Goal: Task Accomplishment & Management: Use online tool/utility

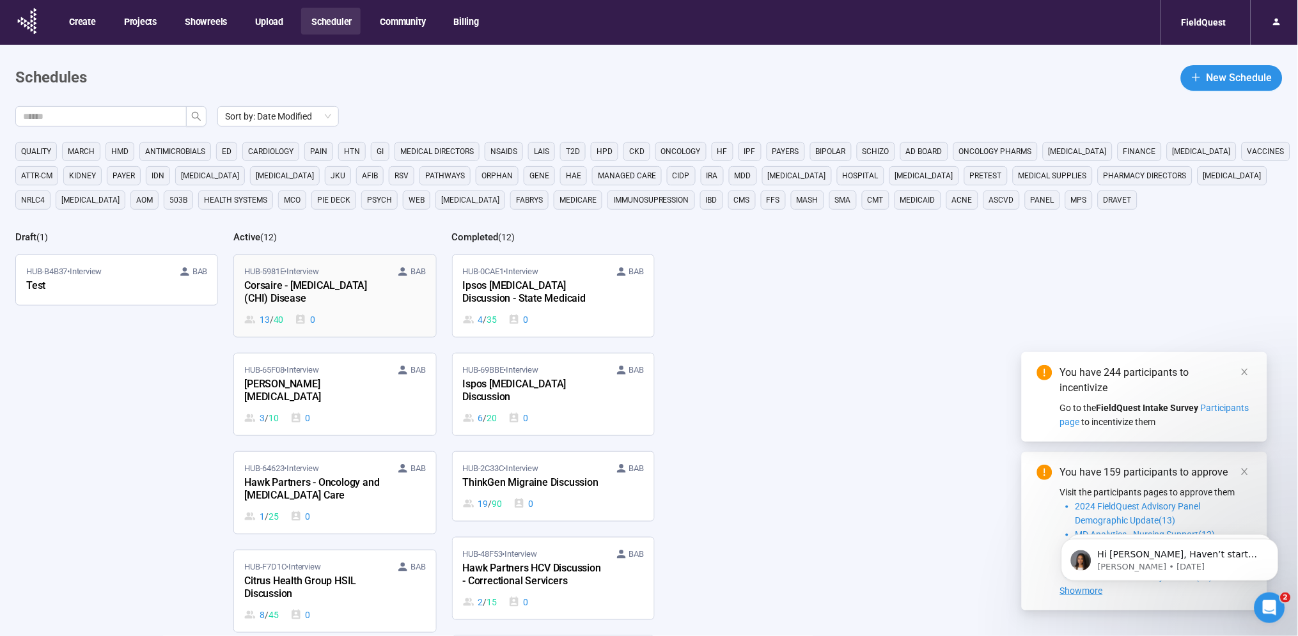
click at [314, 307] on div "Corsaire - [MEDICAL_DATA] (CHI) Disease" at bounding box center [314, 292] width 141 height 29
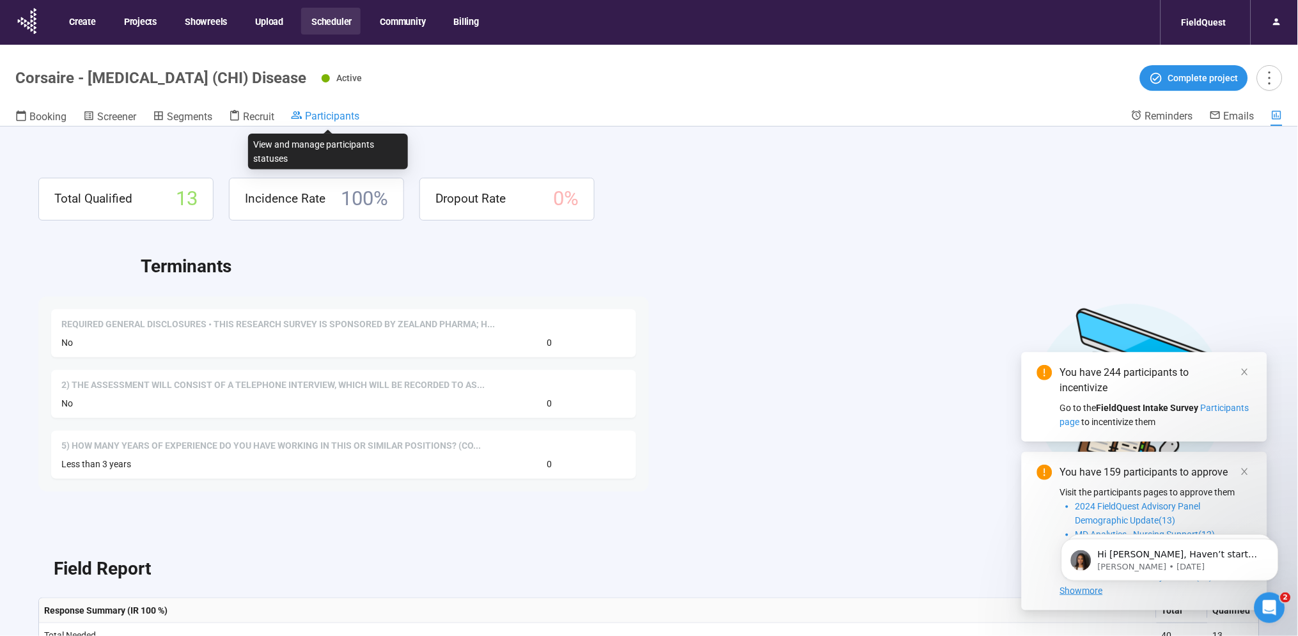
click at [335, 114] on span "Participants" at bounding box center [332, 116] width 54 height 12
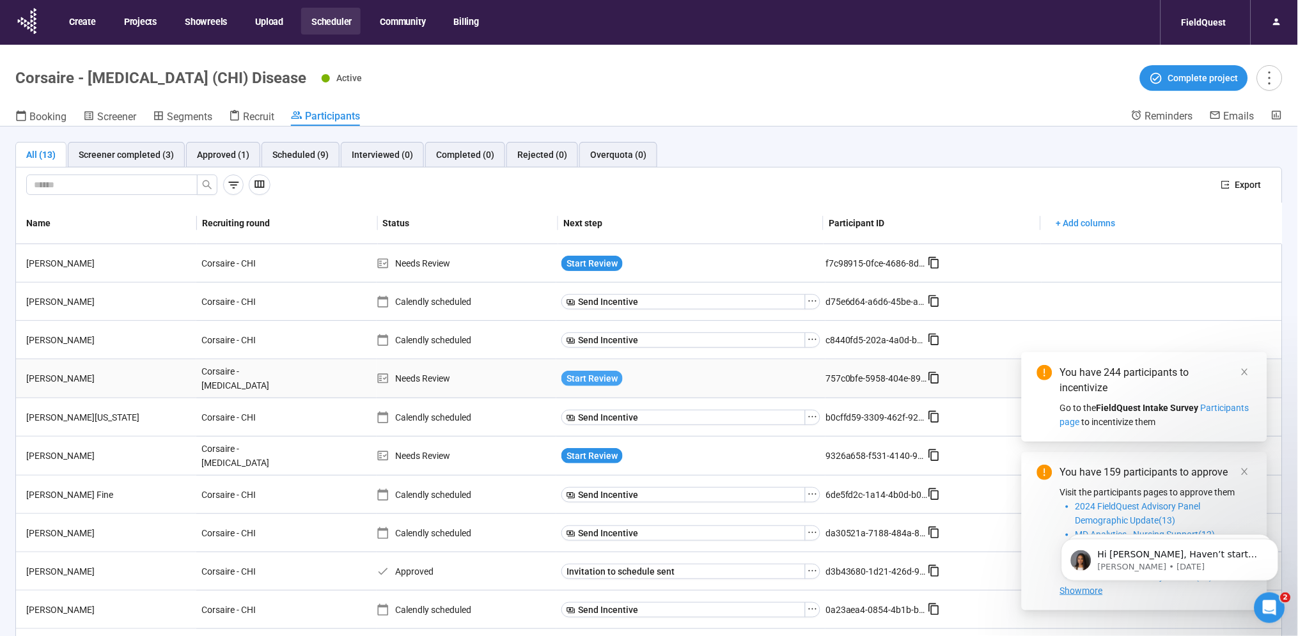
click at [600, 381] on span "Start Review" at bounding box center [592, 379] width 51 height 14
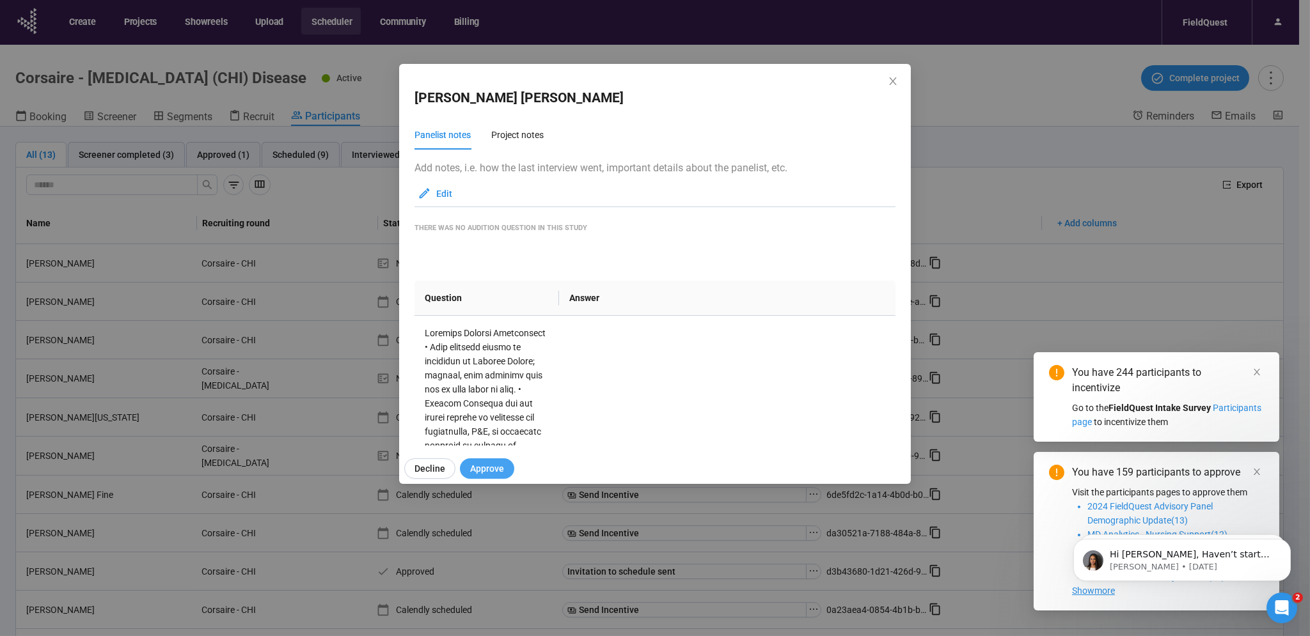
click at [494, 463] on span "Approve" at bounding box center [487, 469] width 34 height 14
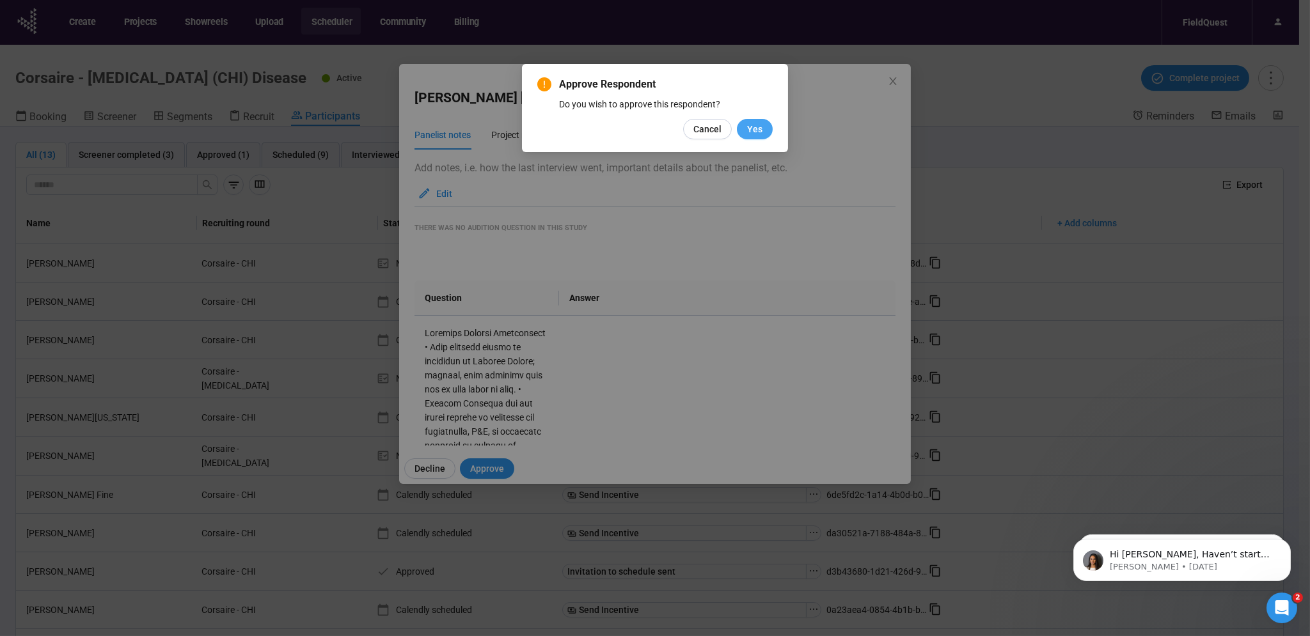
click at [761, 129] on span "Yes" at bounding box center [754, 129] width 15 height 14
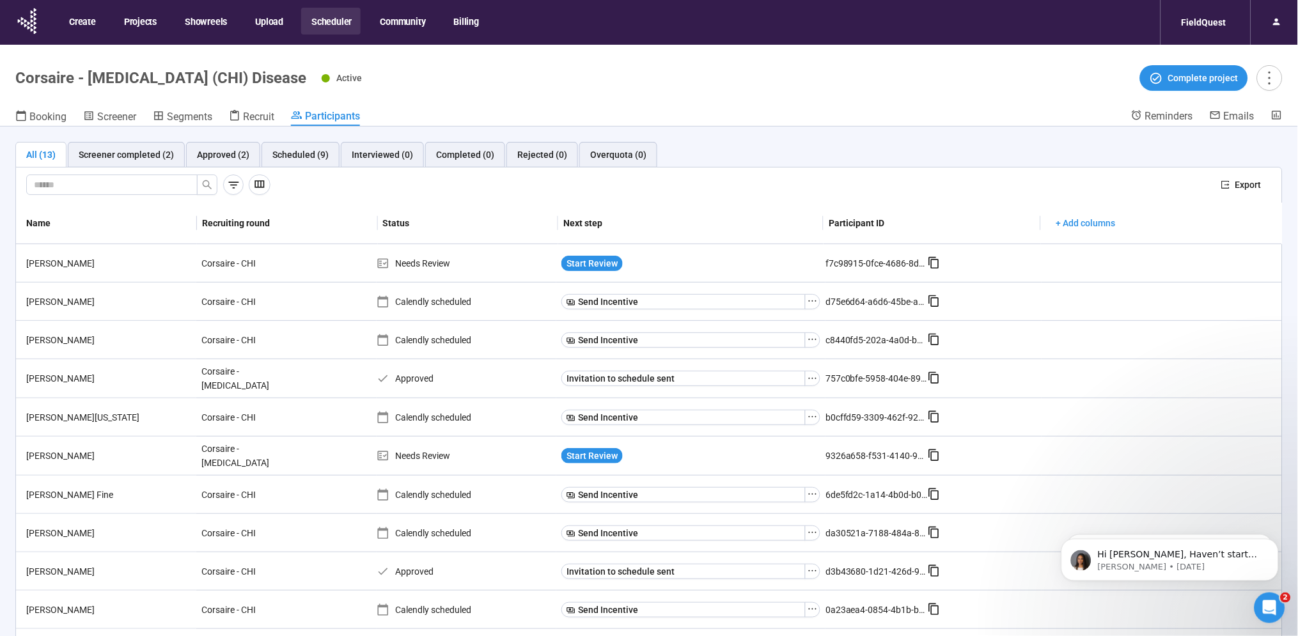
click at [332, 29] on button "Scheduler" at bounding box center [330, 21] width 59 height 27
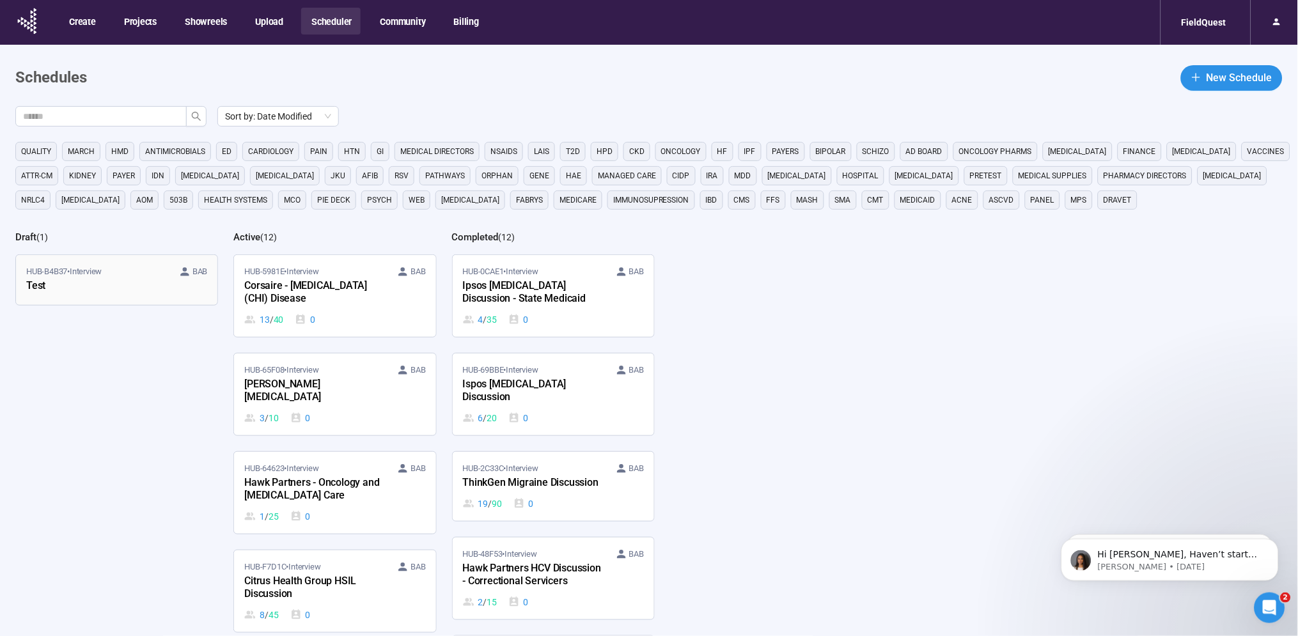
click at [82, 287] on div "Test" at bounding box center [96, 286] width 141 height 17
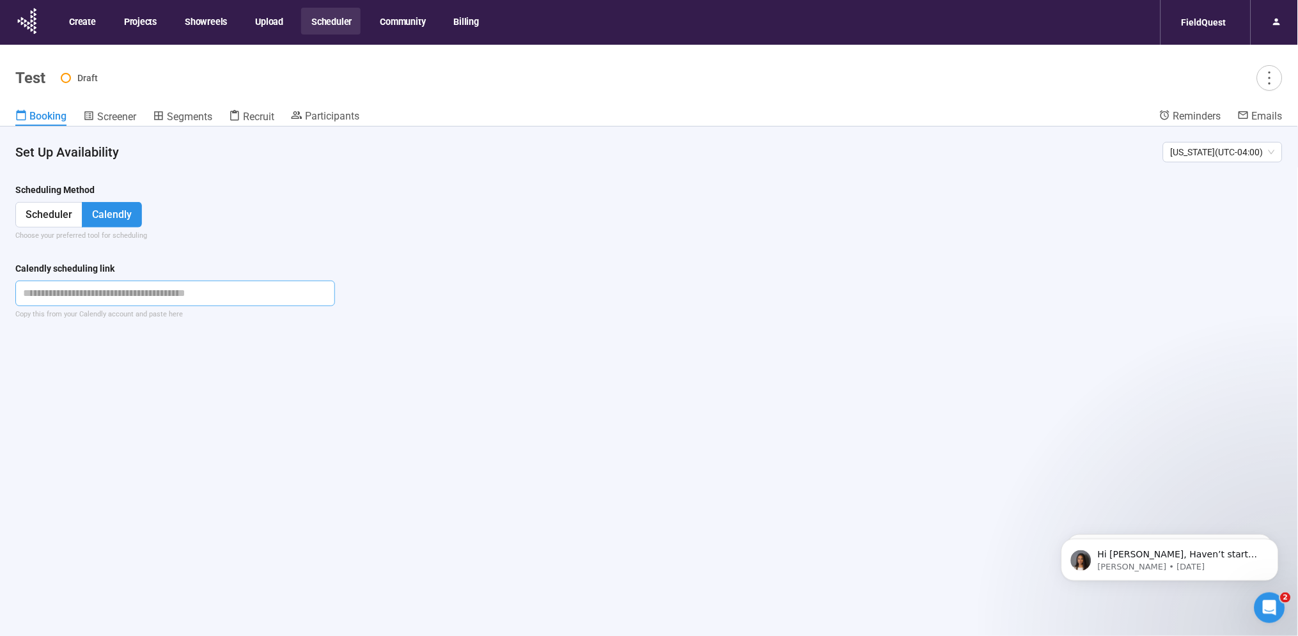
click at [81, 294] on input "text" at bounding box center [175, 294] width 320 height 26
click at [246, 188] on div "Scheduling Method" at bounding box center [649, 192] width 1268 height 19
click at [252, 110] on div "Recruit" at bounding box center [251, 116] width 45 height 13
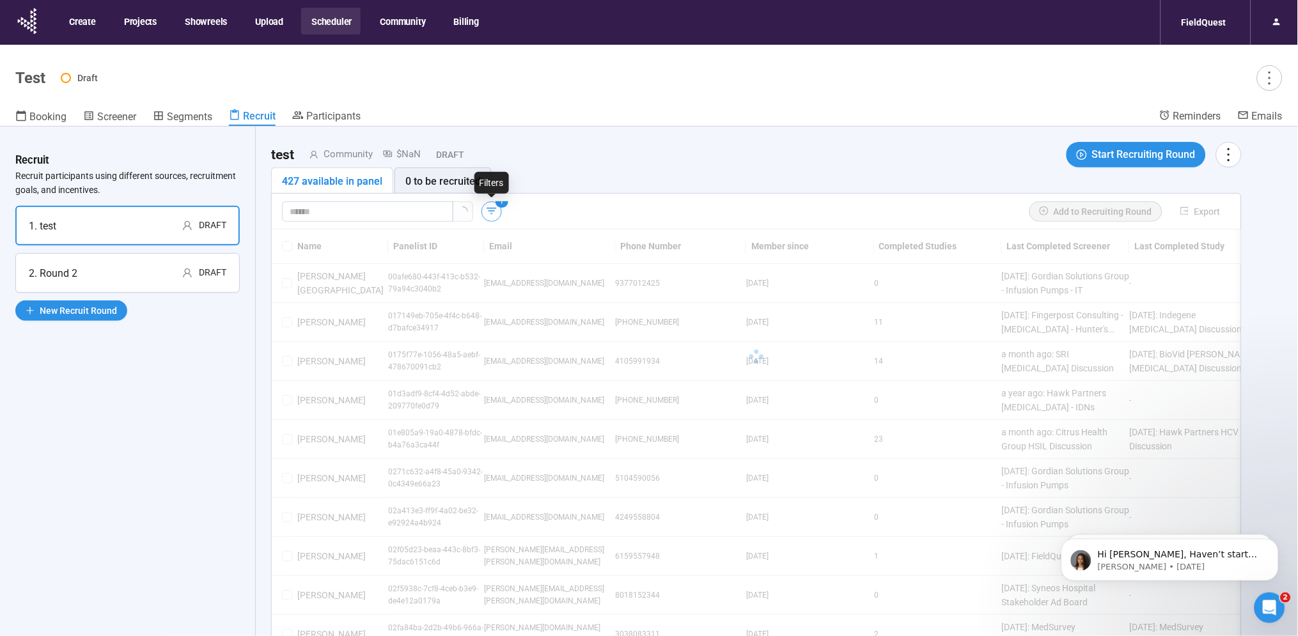
click at [494, 212] on icon "button" at bounding box center [491, 211] width 13 height 13
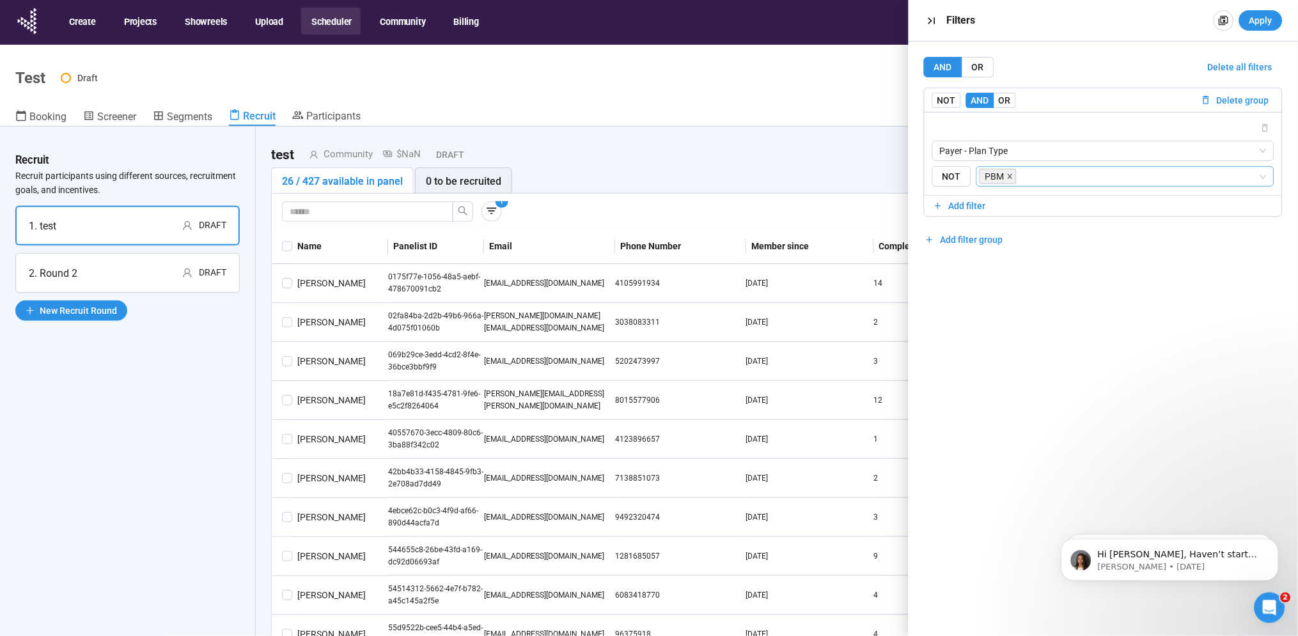
click at [1009, 178] on icon "close" at bounding box center [1010, 176] width 6 height 6
click at [992, 155] on span "Payer - Plan Type" at bounding box center [1103, 150] width 327 height 19
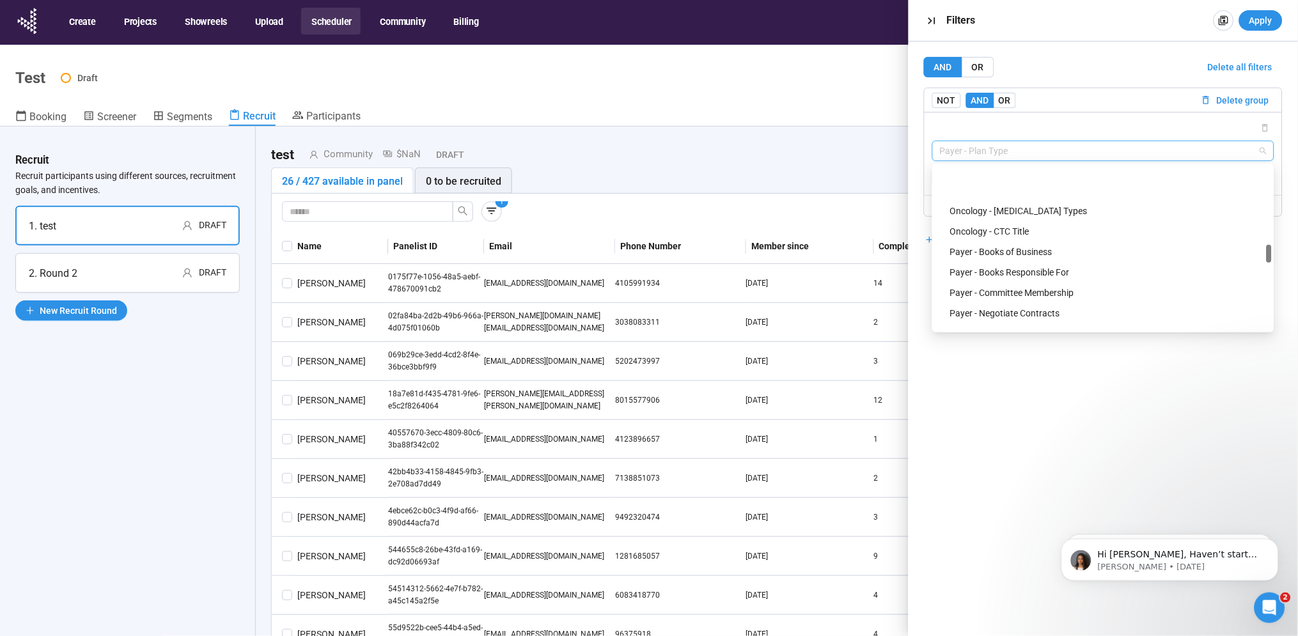
scroll to position [835, 0]
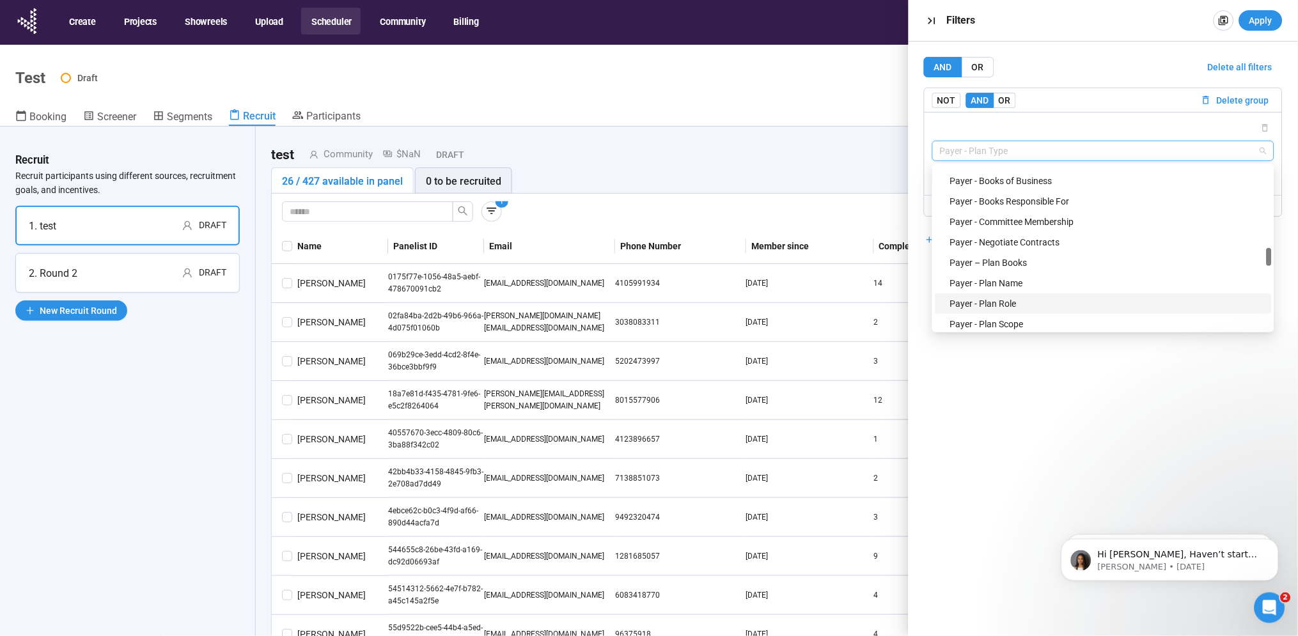
click at [992, 301] on div "Payer - Plan Role" at bounding box center [1107, 304] width 314 height 14
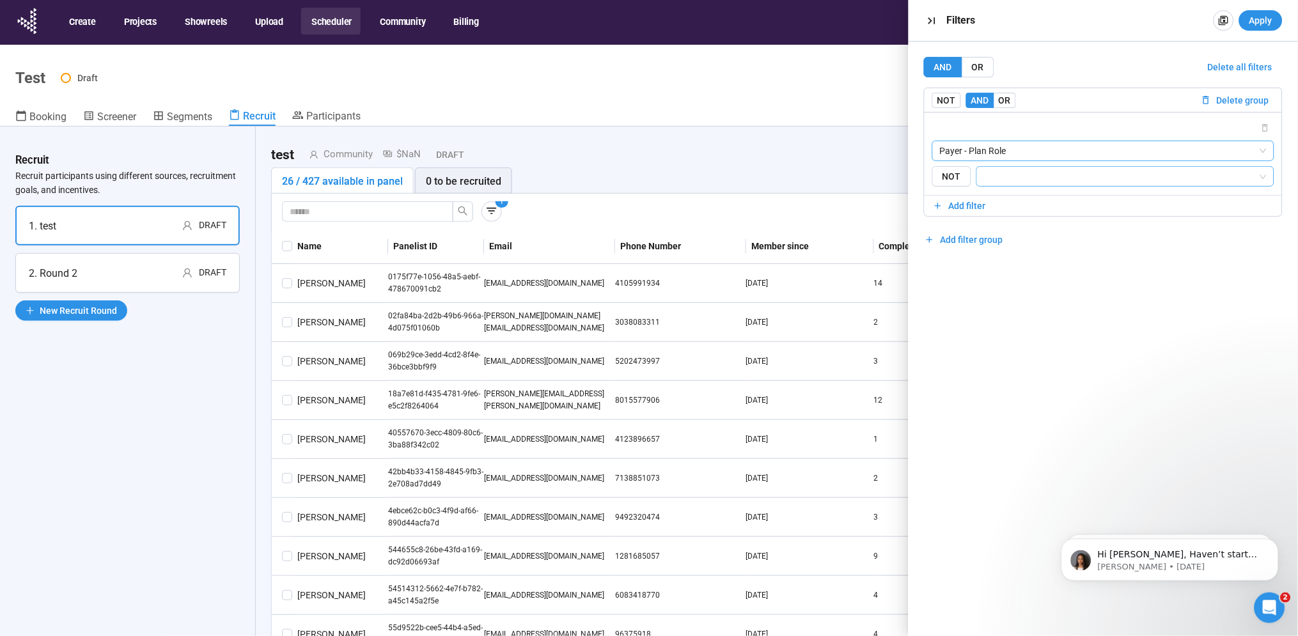
click at [988, 179] on input "search" at bounding box center [1122, 176] width 274 height 15
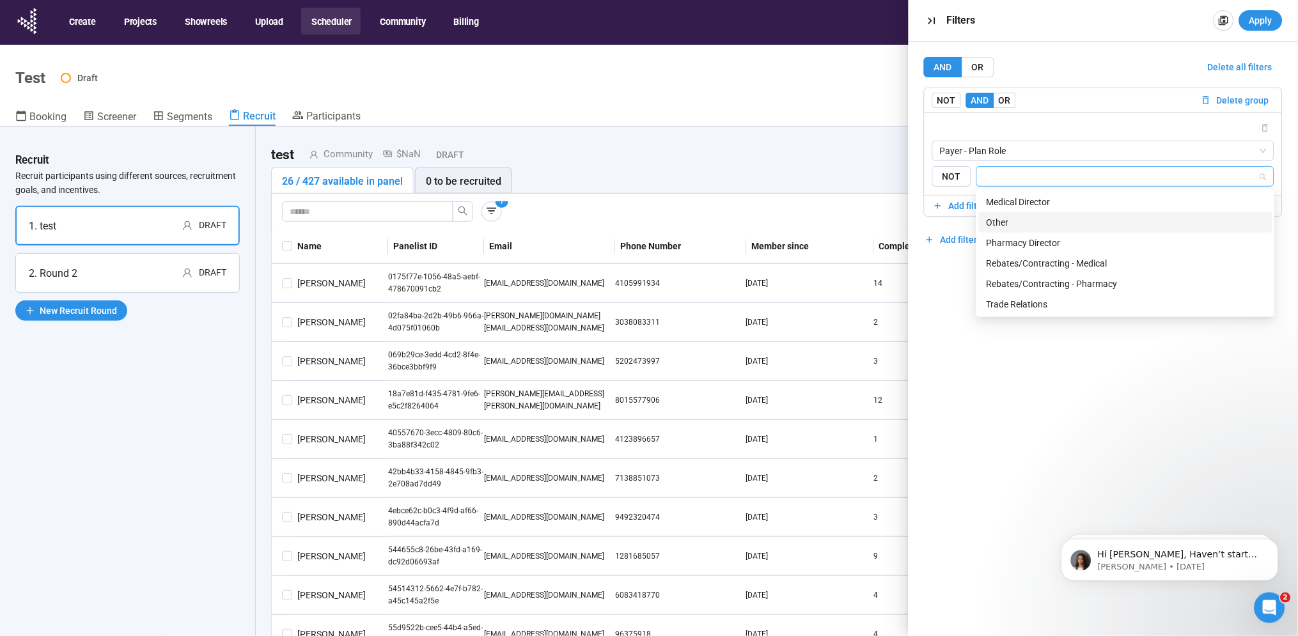
click at [1009, 241] on div "Pharmacy Director" at bounding box center [1126, 243] width 278 height 14
click at [1012, 280] on div "Rebates/Contracting - Pharmacy" at bounding box center [1126, 284] width 278 height 14
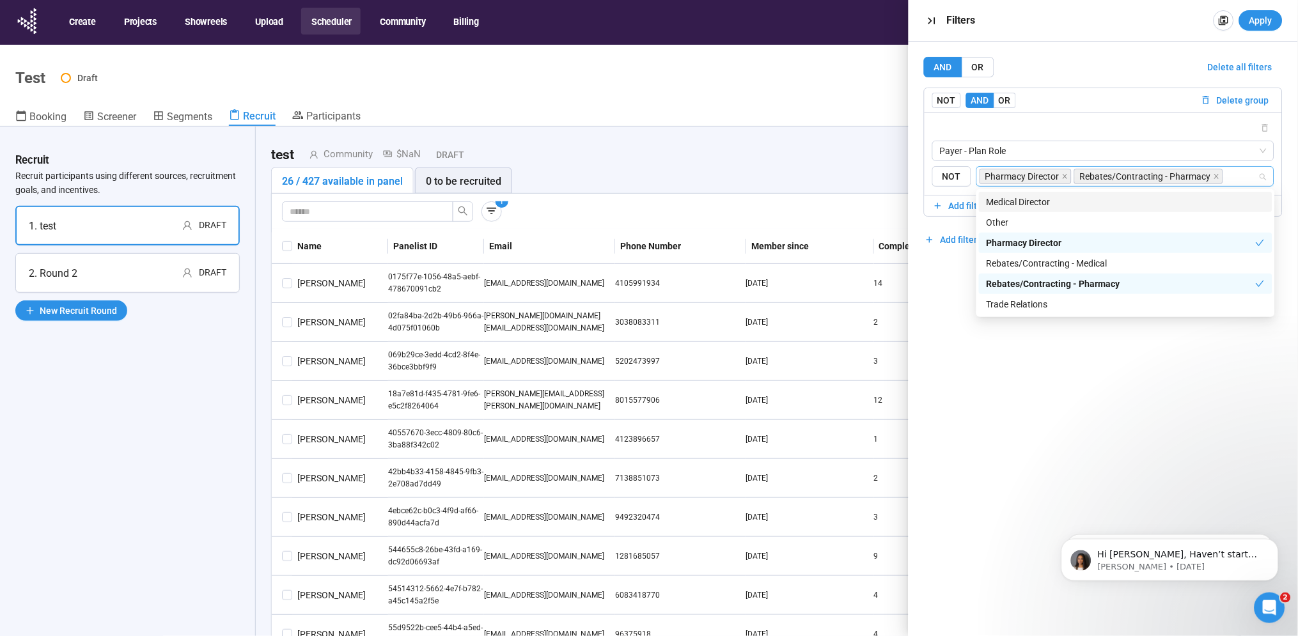
click at [1008, 196] on div "Medical Director" at bounding box center [1126, 202] width 278 height 14
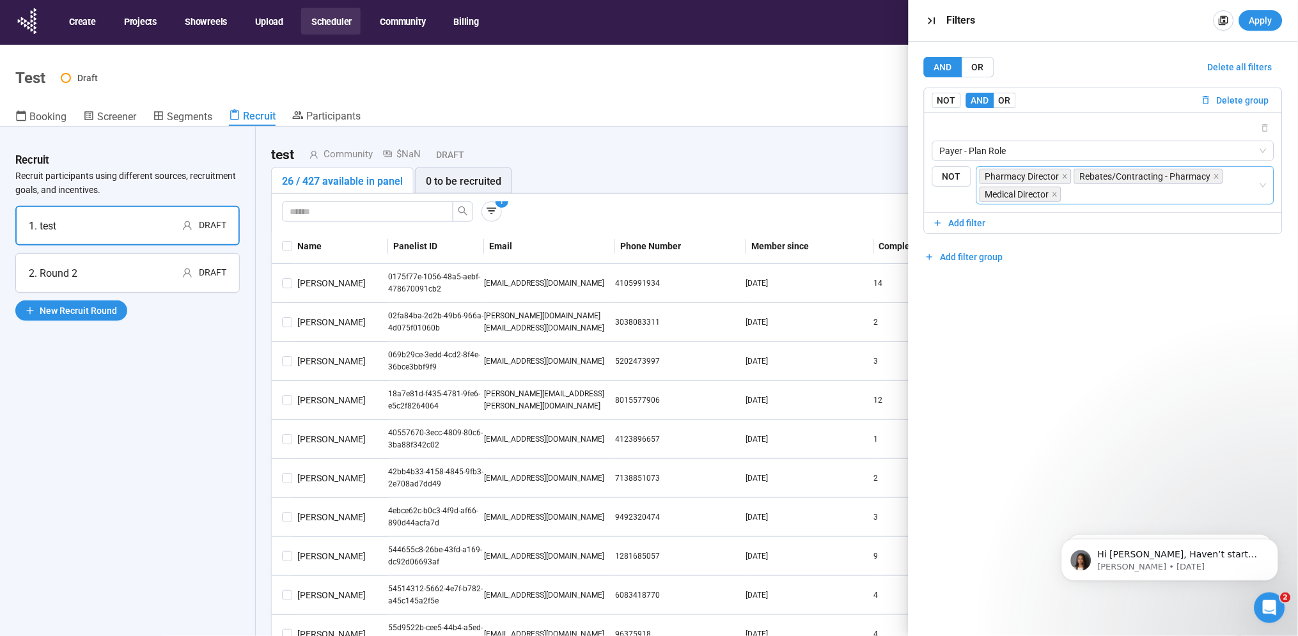
click at [972, 350] on div "AND OR Delete all filters NOT AND OR Delete group Payer - Plan Role {"type":"RE…" at bounding box center [1103, 339] width 389 height 595
click at [1261, 19] on span "Apply" at bounding box center [1261, 20] width 23 height 14
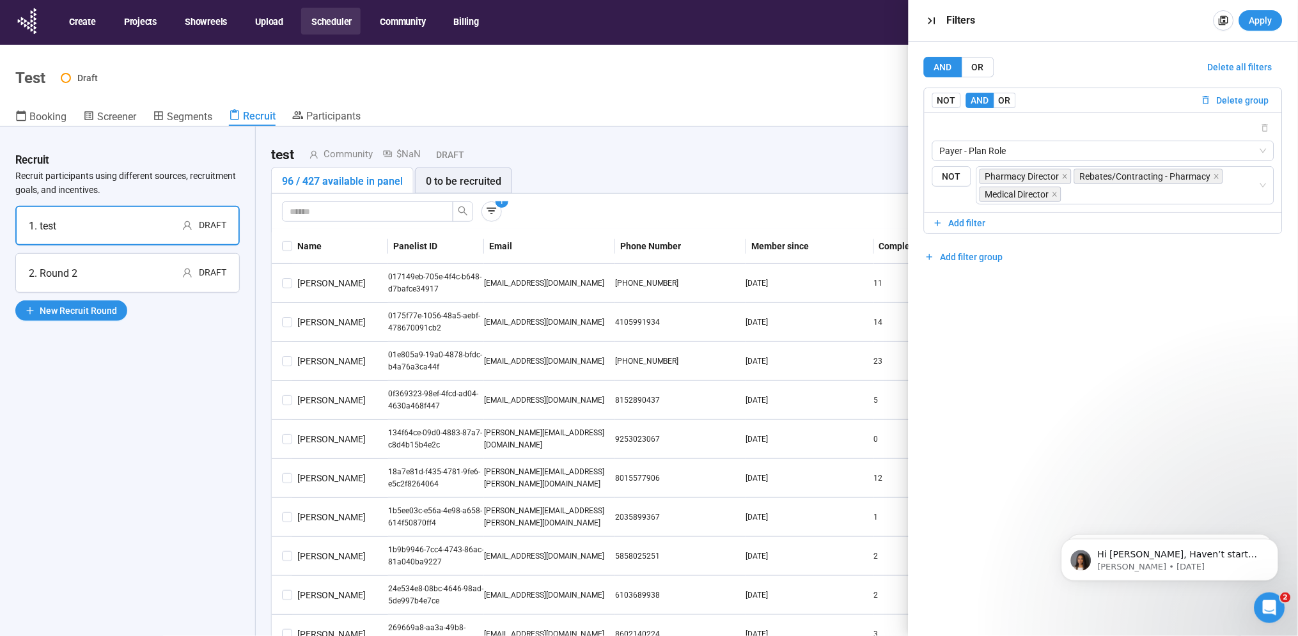
click at [684, 161] on div "test Community $NaN Draft Start Recruiting Round" at bounding box center [756, 155] width 971 height 26
click at [927, 17] on icon "button" at bounding box center [931, 20] width 13 height 13
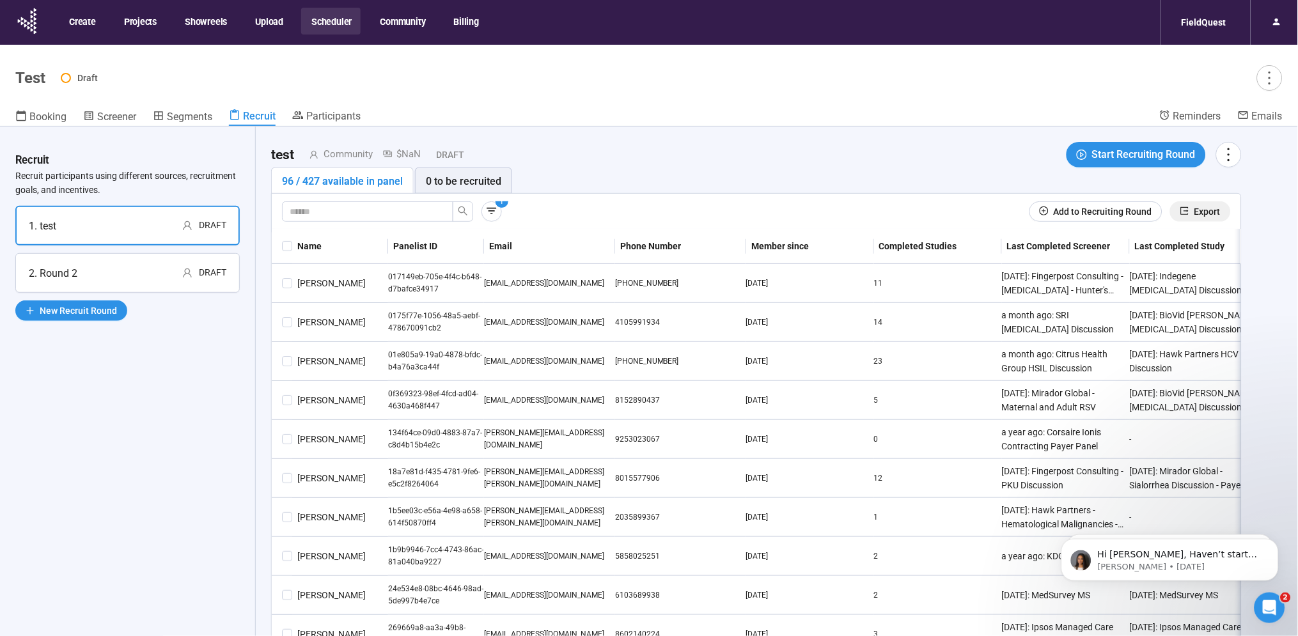
click at [1195, 210] on span "Export" at bounding box center [1208, 212] width 26 height 14
